Goal: Transaction & Acquisition: Purchase product/service

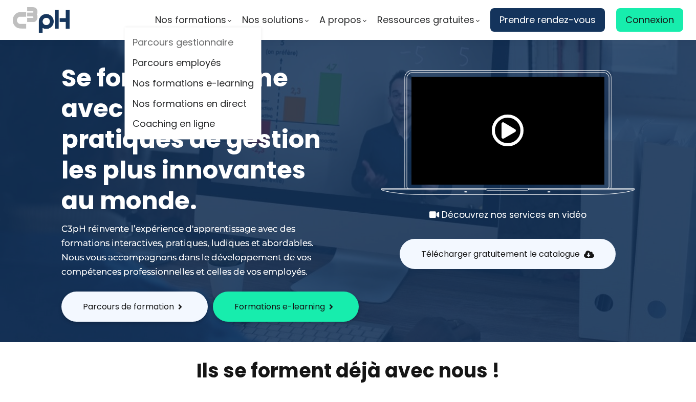
click at [207, 45] on link "Parcours gestionnaire" at bounding box center [193, 42] width 121 height 15
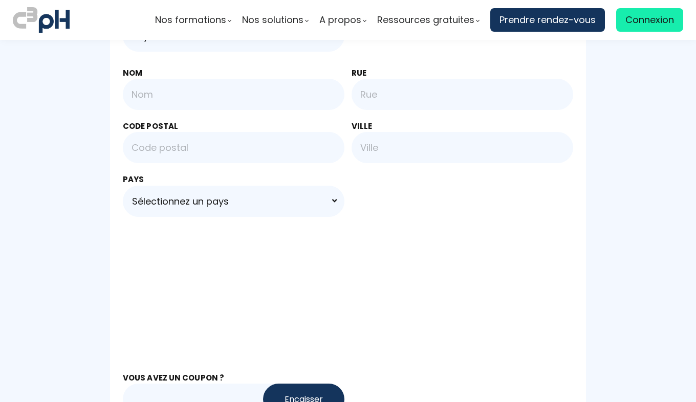
scroll to position [748, 0]
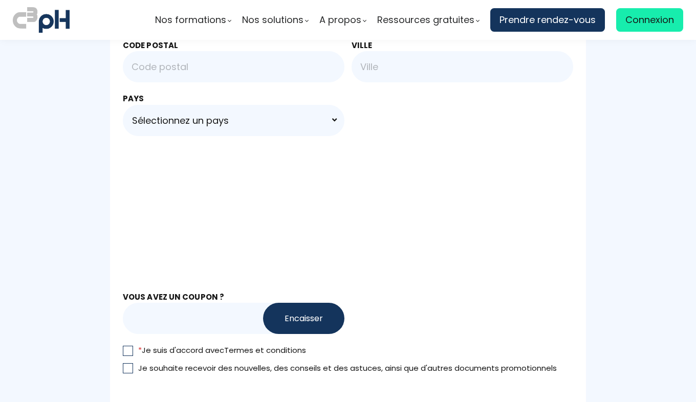
click at [172, 316] on input "text" at bounding box center [211, 318] width 176 height 31
type input "CCIFC"
click at [319, 311] on button "Encaisser" at bounding box center [303, 318] width 81 height 31
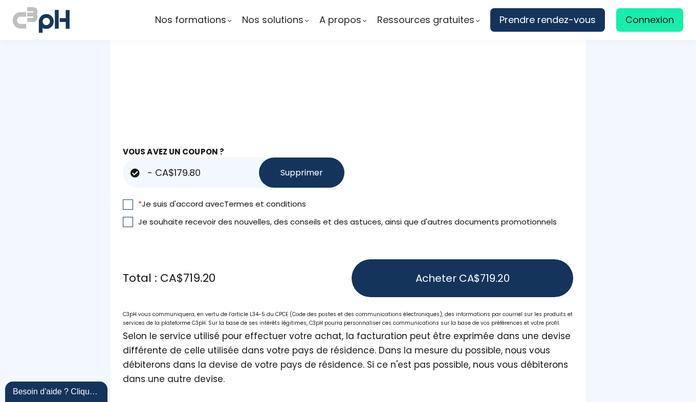
scroll to position [895, 0]
